Goal: Navigation & Orientation: Understand site structure

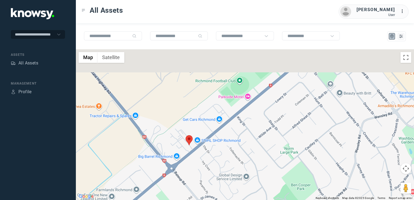
drag, startPoint x: 163, startPoint y: 104, endPoint x: 182, endPoint y: 194, distance: 92.5
click at [182, 197] on div at bounding box center [245, 124] width 338 height 151
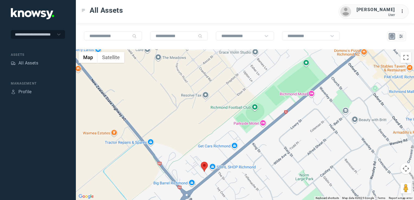
click at [205, 165] on img at bounding box center [204, 167] width 7 height 10
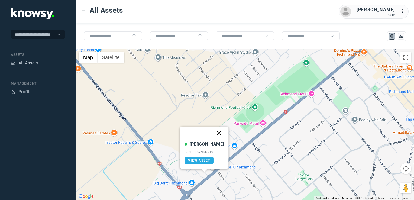
click at [213, 131] on button "Close" at bounding box center [218, 133] width 13 height 13
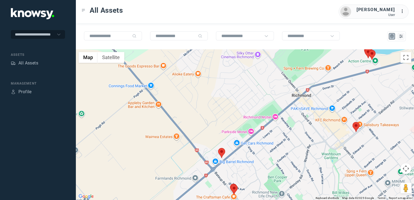
drag, startPoint x: 318, startPoint y: 117, endPoint x: 286, endPoint y: 140, distance: 39.4
click at [286, 140] on div "To navigate, press the arrow keys." at bounding box center [245, 124] width 338 height 151
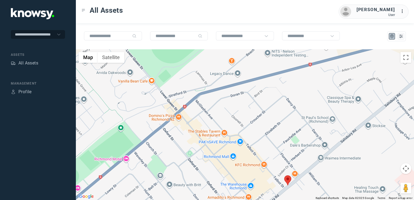
click at [289, 180] on img at bounding box center [287, 180] width 7 height 10
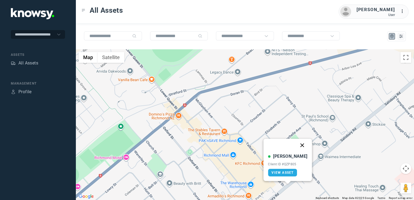
click at [297, 143] on button "Close" at bounding box center [302, 145] width 13 height 13
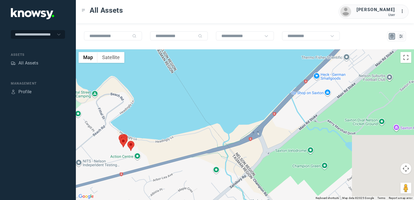
drag, startPoint x: 284, startPoint y: 107, endPoint x: 112, endPoint y: 158, distance: 180.1
click at [112, 159] on div at bounding box center [245, 124] width 338 height 151
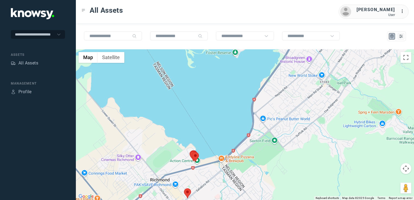
drag, startPoint x: 258, startPoint y: 139, endPoint x: 229, endPoint y: 152, distance: 32.3
click at [229, 153] on div at bounding box center [245, 124] width 338 height 151
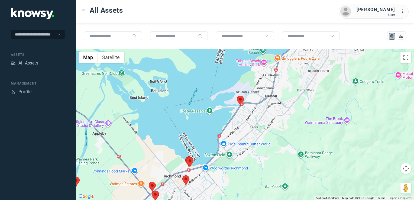
click at [241, 99] on img at bounding box center [240, 101] width 7 height 10
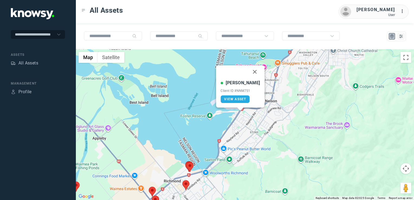
drag, startPoint x: 249, startPoint y: 71, endPoint x: 239, endPoint y: 96, distance: 26.6
click at [249, 71] on button "Close" at bounding box center [254, 71] width 13 height 13
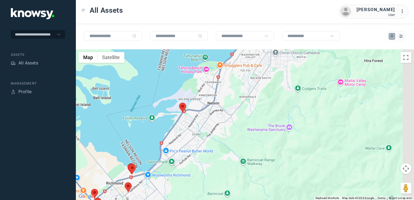
drag, startPoint x: 216, startPoint y: 148, endPoint x: 207, endPoint y: 163, distance: 17.6
click at [200, 170] on div at bounding box center [245, 124] width 338 height 151
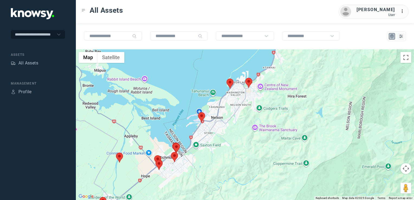
click at [258, 121] on div at bounding box center [245, 124] width 338 height 151
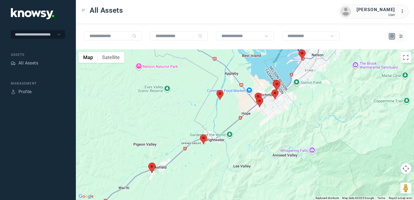
drag, startPoint x: 233, startPoint y: 132, endPoint x: 228, endPoint y: 153, distance: 21.3
click at [228, 153] on div at bounding box center [245, 124] width 338 height 151
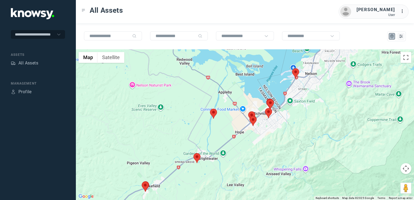
click at [146, 187] on img at bounding box center [145, 187] width 7 height 10
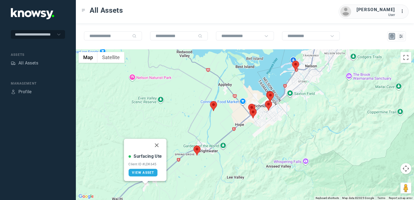
drag, startPoint x: 158, startPoint y: 145, endPoint x: 174, endPoint y: 146, distance: 16.8
click at [158, 144] on button "Close" at bounding box center [156, 145] width 13 height 13
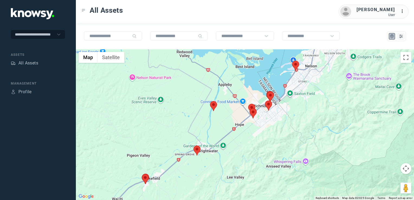
drag, startPoint x: 245, startPoint y: 135, endPoint x: 241, endPoint y: 147, distance: 12.7
click at [241, 149] on div "To navigate, press the arrow keys." at bounding box center [245, 124] width 338 height 151
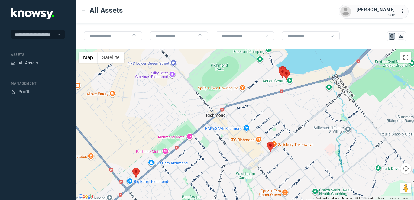
click at [271, 147] on img at bounding box center [270, 147] width 7 height 10
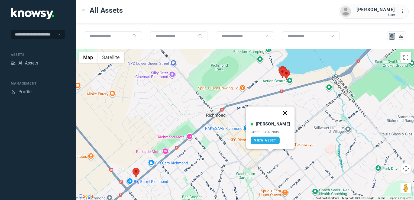
click at [280, 112] on button "Close" at bounding box center [285, 112] width 13 height 13
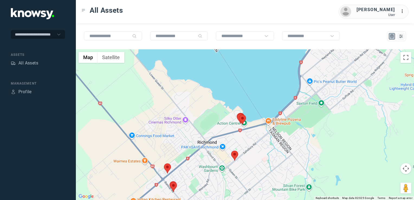
drag, startPoint x: 313, startPoint y: 101, endPoint x: 254, endPoint y: 212, distance: 125.7
click at [254, 200] on html "**********" at bounding box center [207, 100] width 414 height 200
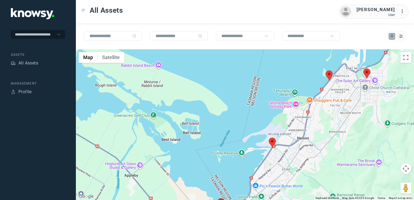
drag, startPoint x: 240, startPoint y: 147, endPoint x: 244, endPoint y: 134, distance: 13.8
click at [242, 141] on div at bounding box center [245, 124] width 338 height 151
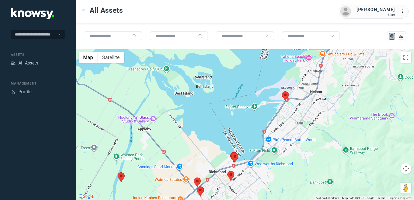
click at [234, 127] on div at bounding box center [245, 124] width 338 height 151
